Goal: Information Seeking & Learning: Learn about a topic

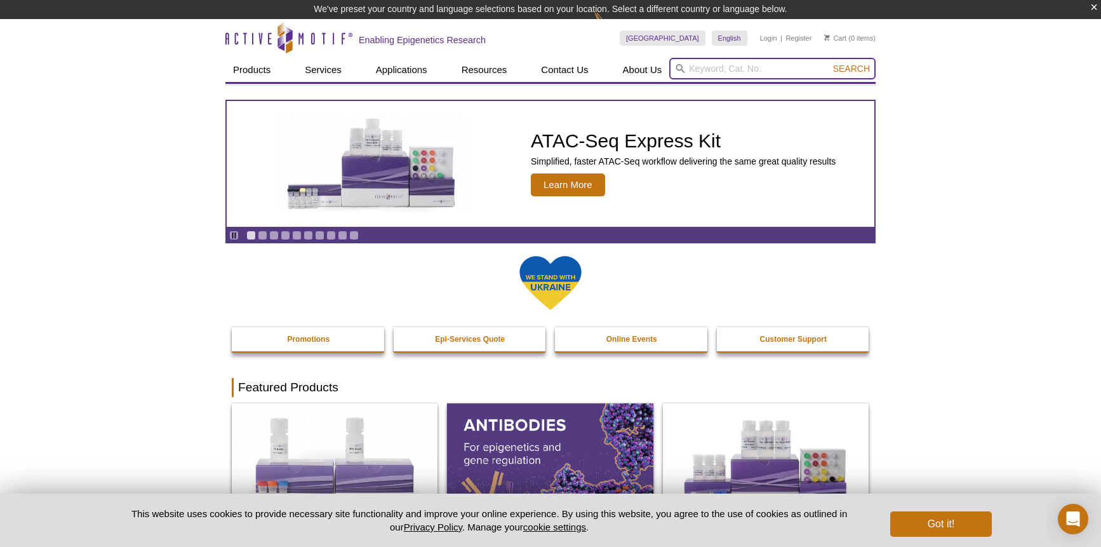
click at [701, 70] on input "search" at bounding box center [772, 69] width 206 height 22
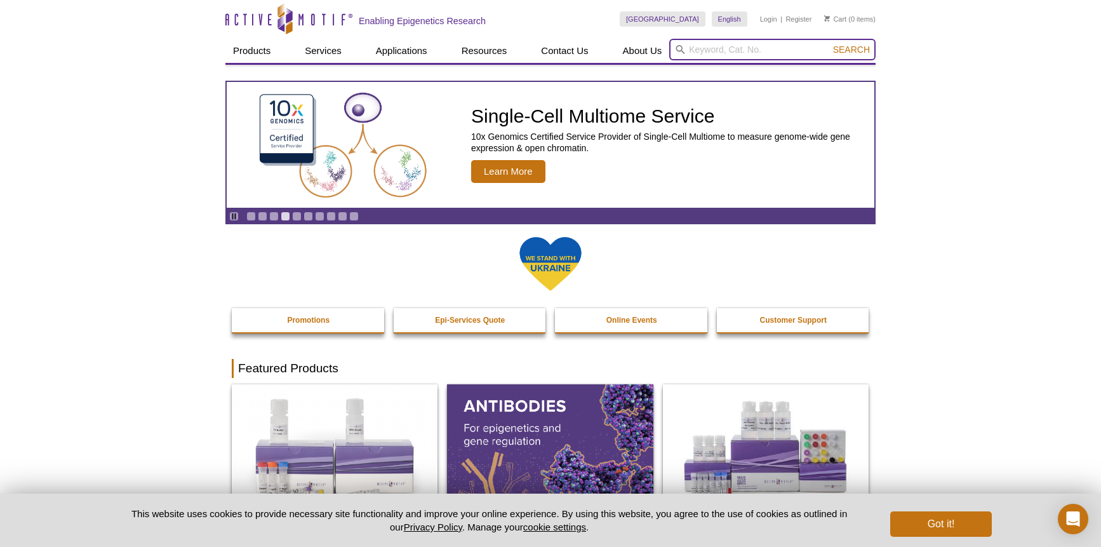
click at [756, 53] on input "search" at bounding box center [772, 50] width 206 height 22
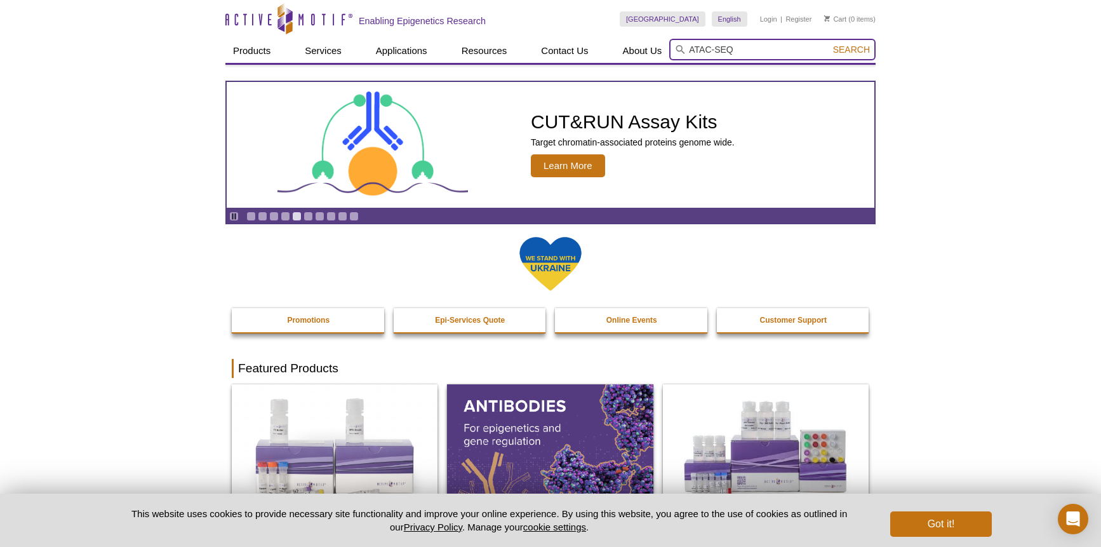
type input "ATAC-SEQ"
click at [829, 44] on button "Search" at bounding box center [851, 49] width 44 height 11
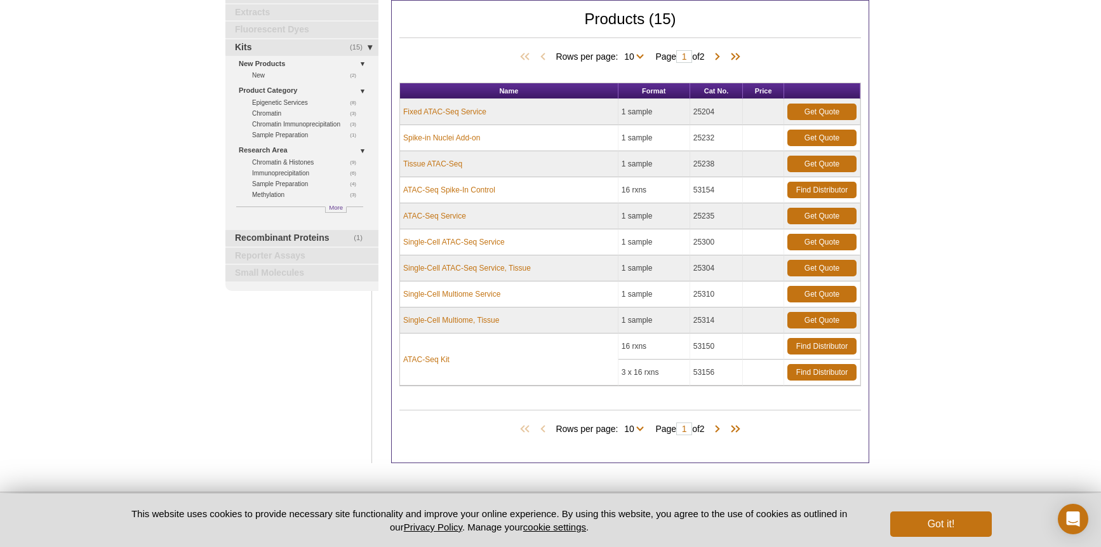
scroll to position [128, 0]
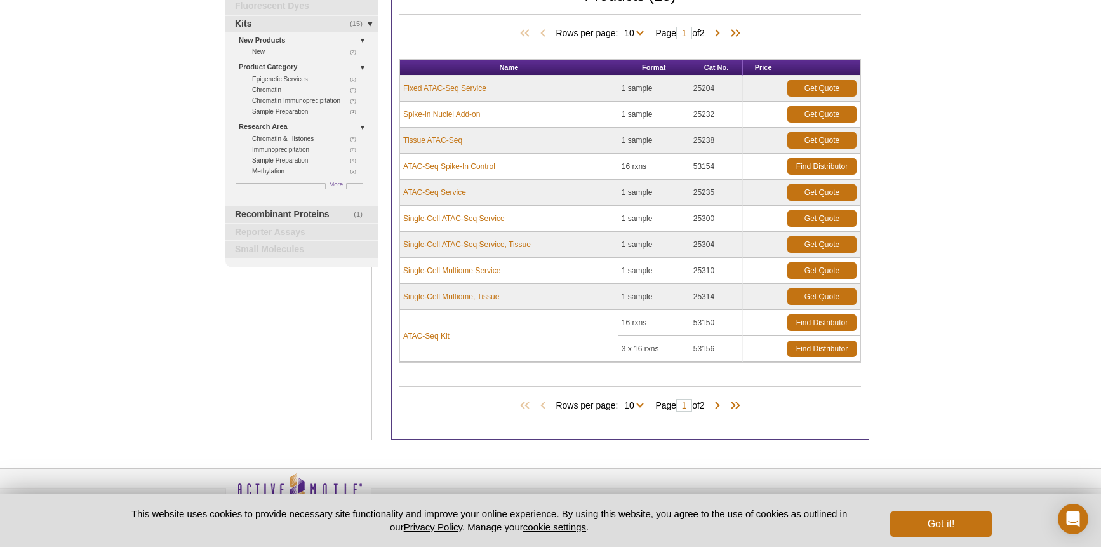
click at [432, 343] on td "ATAC-Seq Kit" at bounding box center [509, 336] width 218 height 52
click at [434, 333] on link "ATAC-Seq Kit" at bounding box center [426, 335] width 46 height 11
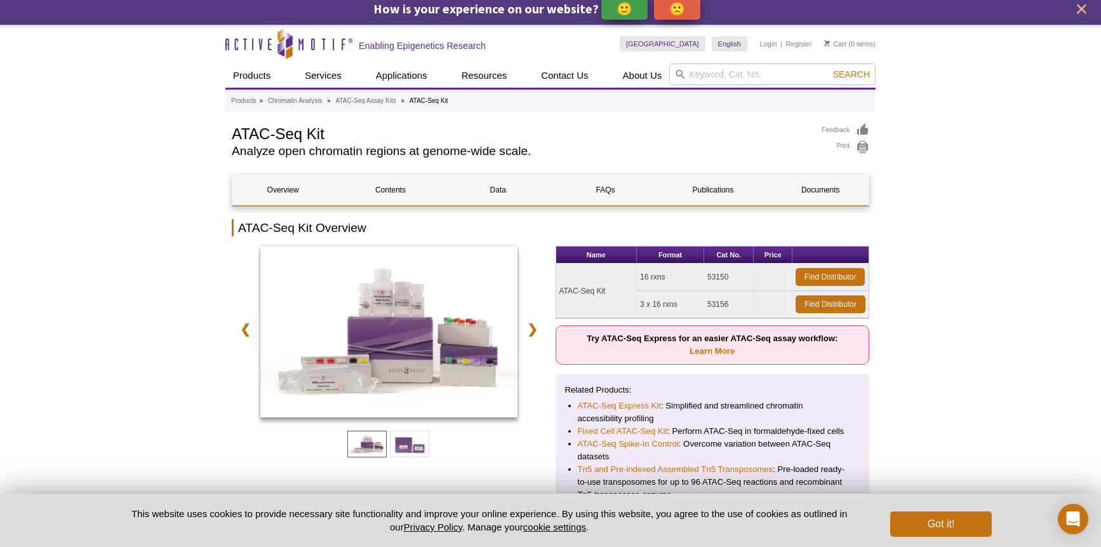
scroll to position [39, 0]
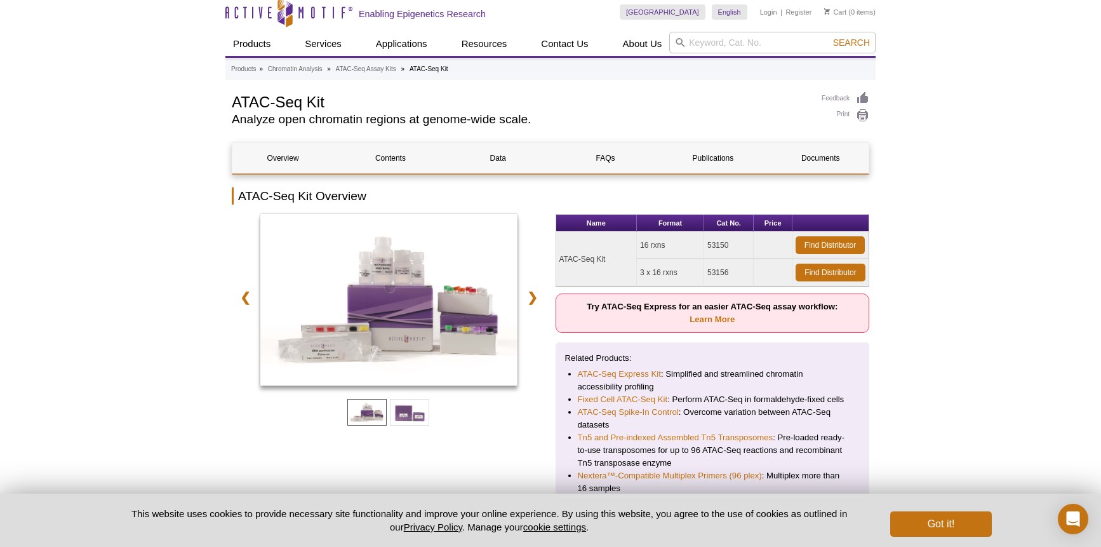
drag, startPoint x: 650, startPoint y: 243, endPoint x: 640, endPoint y: 243, distance: 10.2
click at [640, 243] on td "16 rxns" at bounding box center [670, 245] width 67 height 27
drag, startPoint x: 748, startPoint y: 246, endPoint x: 686, endPoint y: 238, distance: 62.7
click at [686, 238] on tr "ATAC-Seq Kit 16 rxns 53150 Find Distributor" at bounding box center [712, 245] width 313 height 27
click at [611, 378] on link "ATAC-Seq Express Kit" at bounding box center [619, 374] width 83 height 13
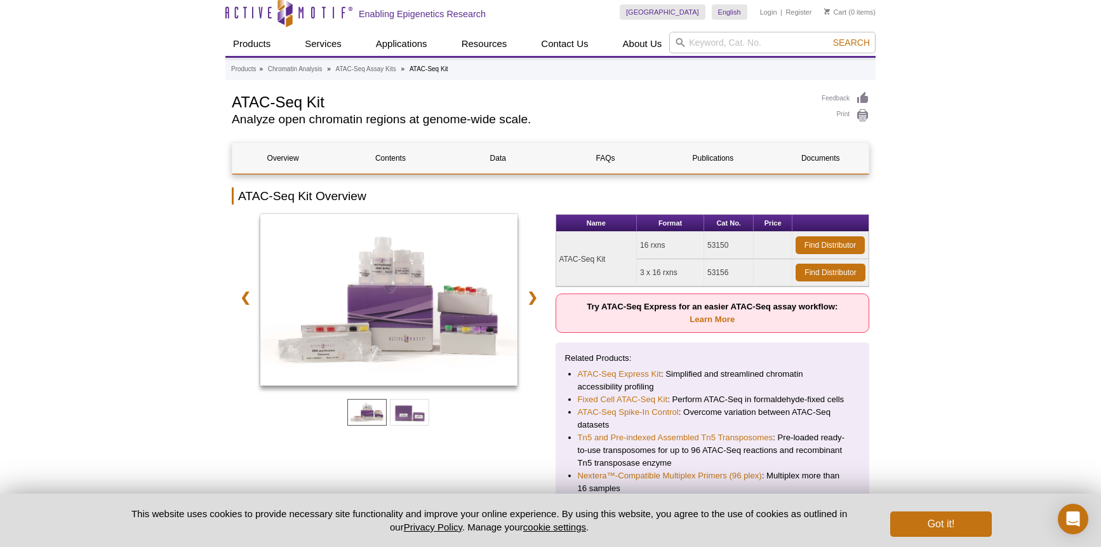
click at [733, 248] on td "53150" at bounding box center [729, 245] width 50 height 27
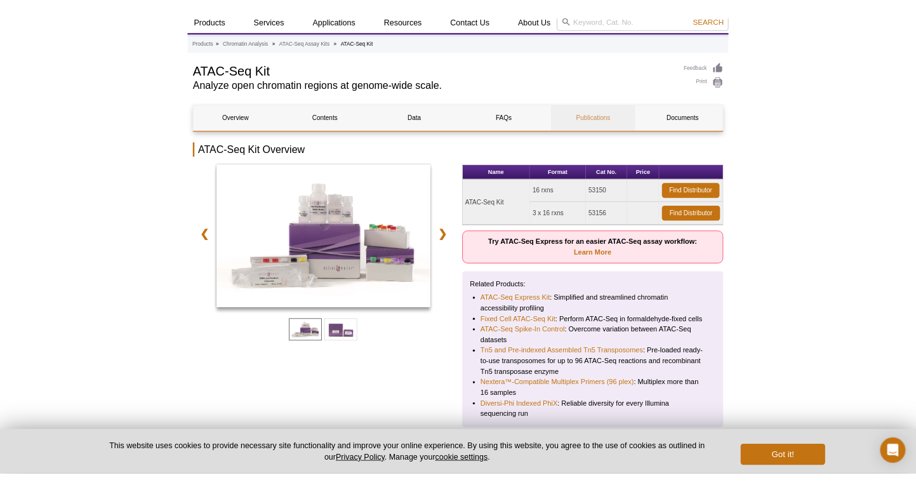
scroll to position [77, 0]
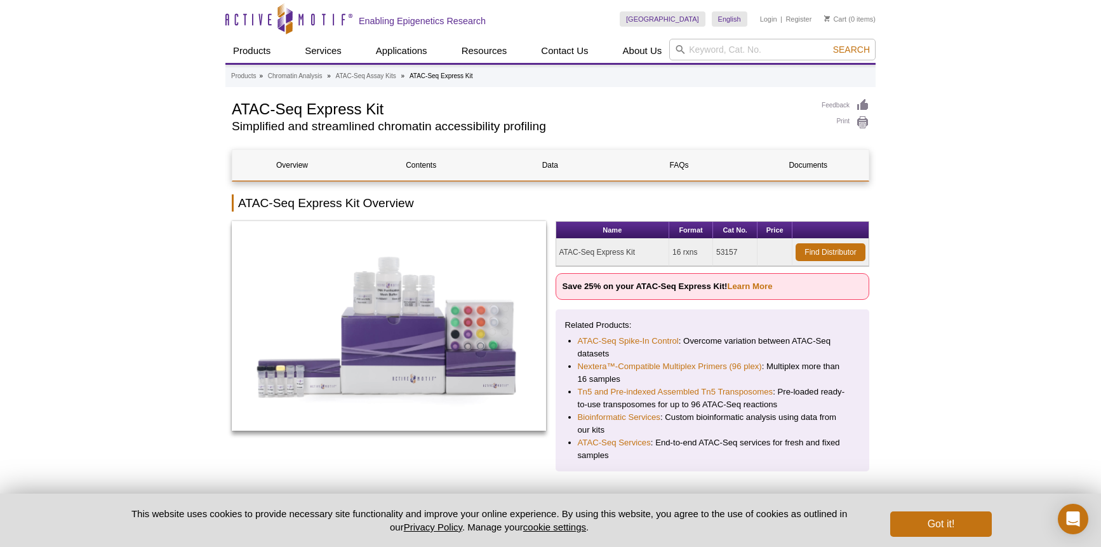
drag, startPoint x: 717, startPoint y: 254, endPoint x: 750, endPoint y: 252, distance: 33.1
click at [750, 252] on td "53157" at bounding box center [735, 252] width 44 height 27
click at [752, 261] on td "53157" at bounding box center [735, 252] width 44 height 27
drag, startPoint x: 583, startPoint y: 290, endPoint x: 671, endPoint y: 283, distance: 88.5
click at [671, 284] on strong "Save 25% on your ATAC-Seq Express Kit! Learn More" at bounding box center [668, 286] width 210 height 10
